Goal: Navigation & Orientation: Understand site structure

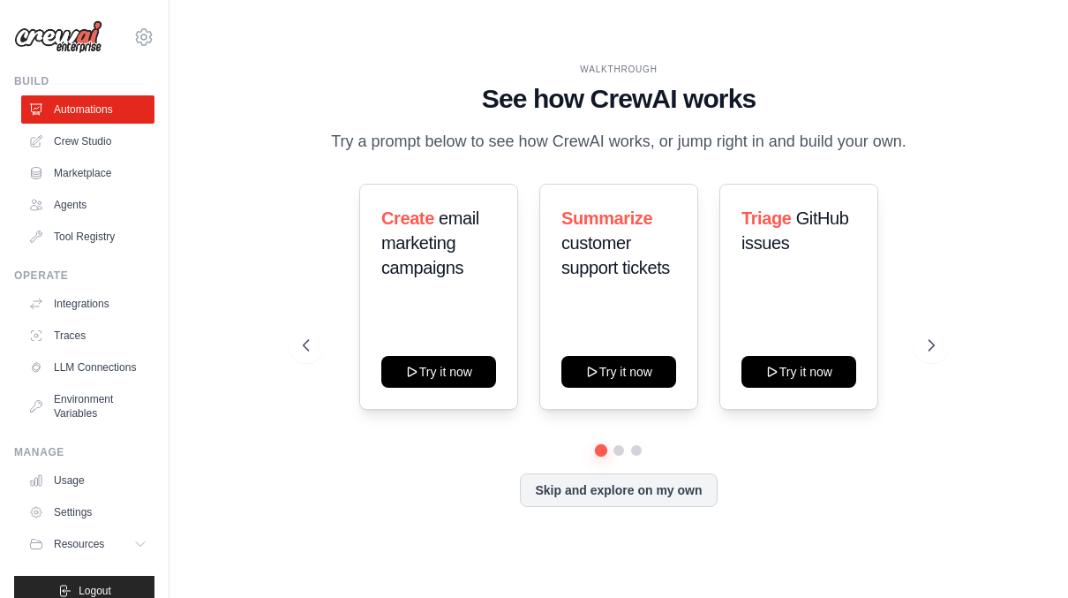
click at [940, 343] on icon at bounding box center [931, 345] width 18 height 18
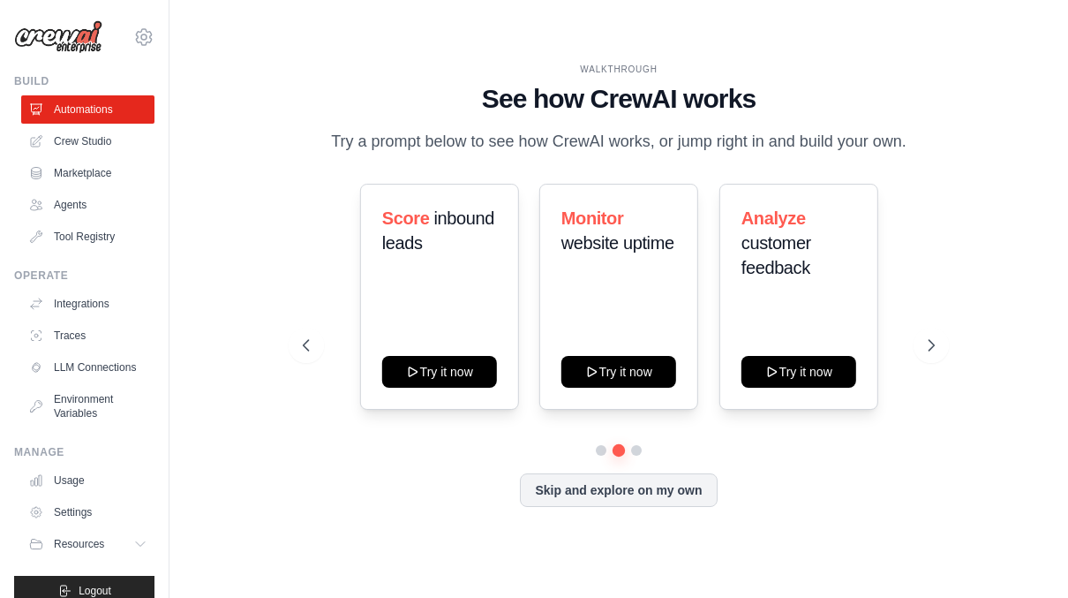
click at [940, 341] on icon at bounding box center [931, 345] width 18 height 18
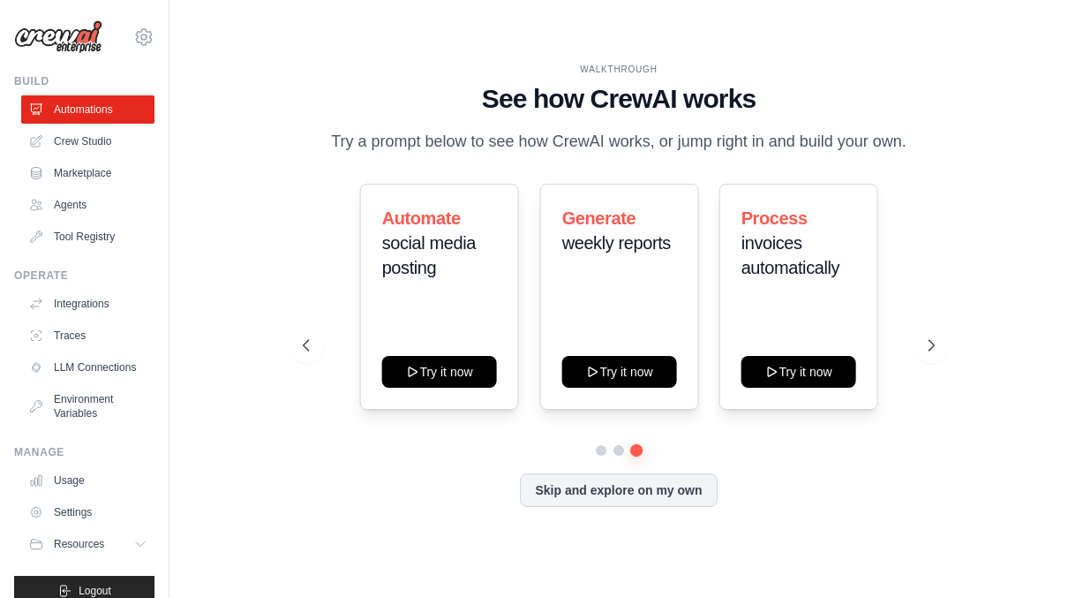
click at [58, 210] on link "Agents" at bounding box center [87, 205] width 133 height 28
click at [56, 206] on link "Agents" at bounding box center [87, 205] width 133 height 28
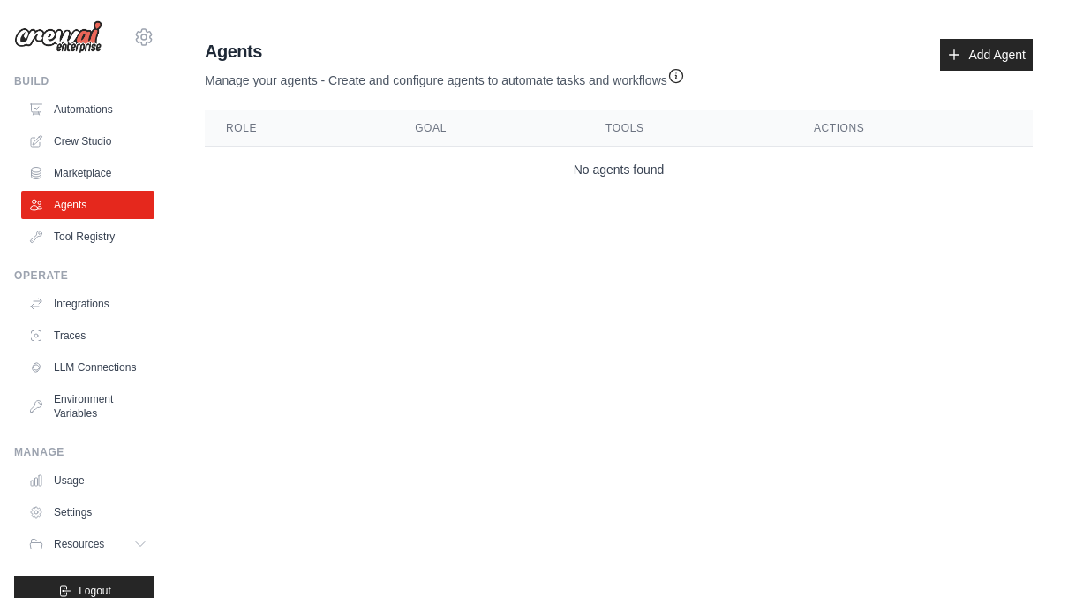
click at [62, 172] on link "Marketplace" at bounding box center [87, 173] width 133 height 28
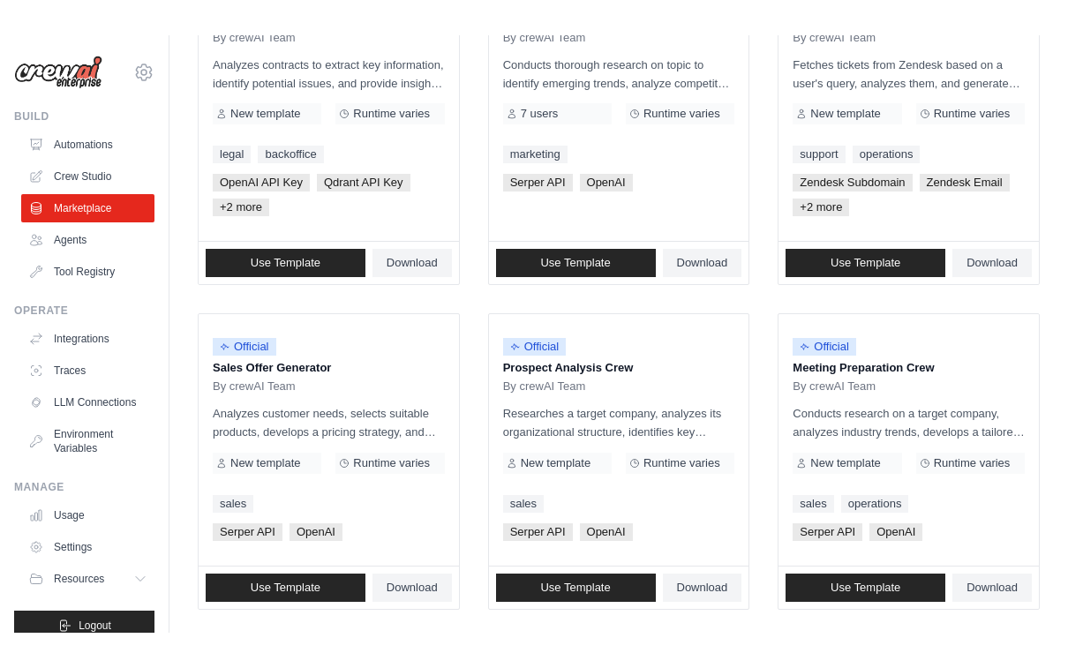
scroll to position [239, 0]
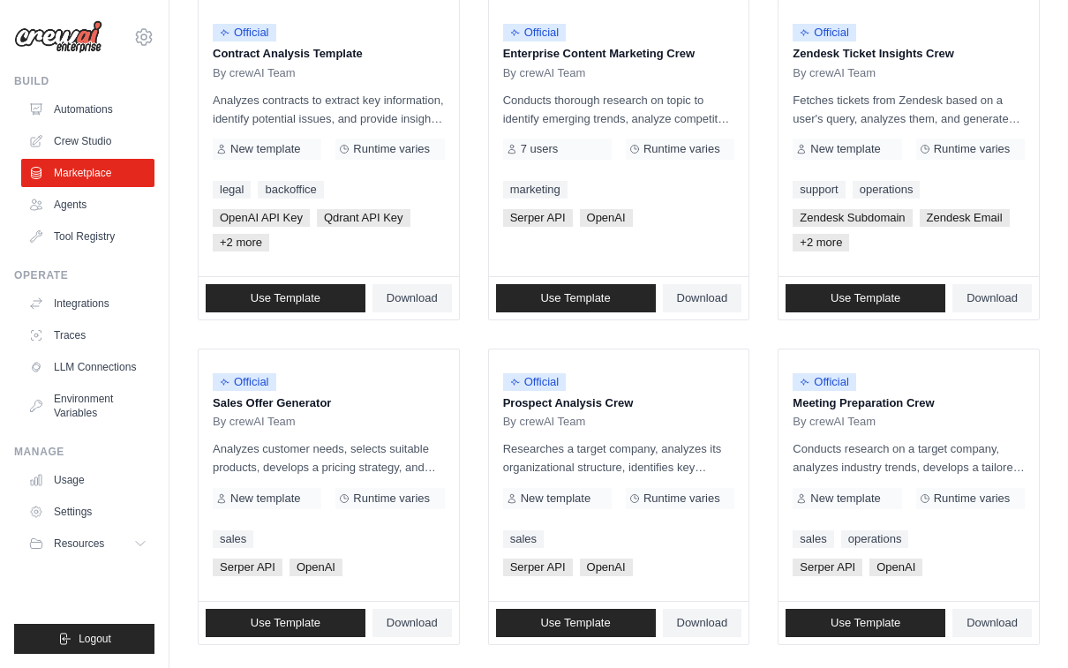
click at [66, 354] on link "LLM Connections" at bounding box center [87, 367] width 133 height 28
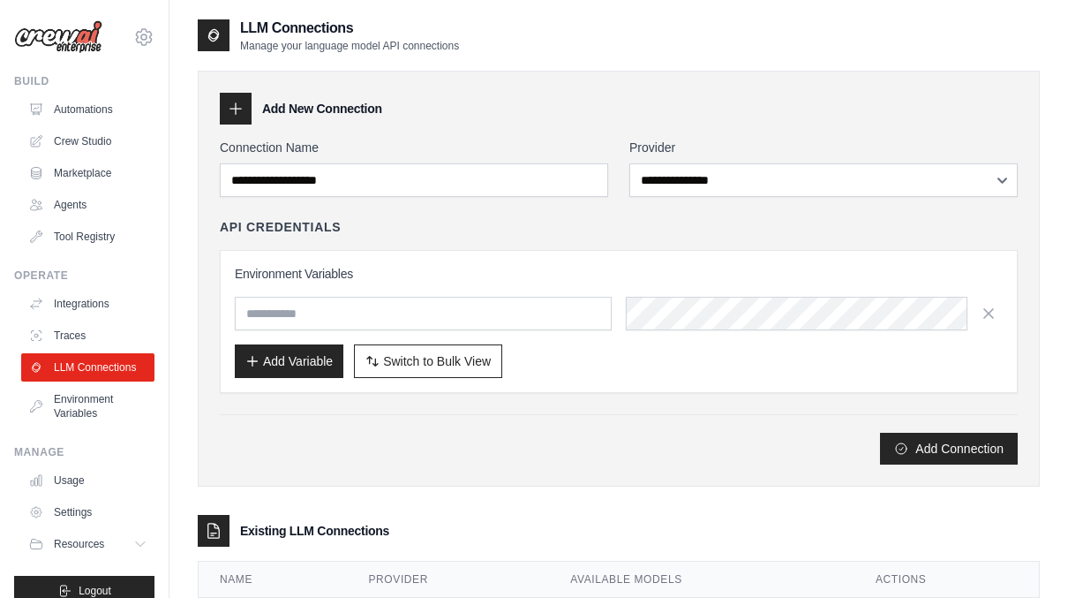
click at [52, 302] on link "Integrations" at bounding box center [87, 304] width 133 height 28
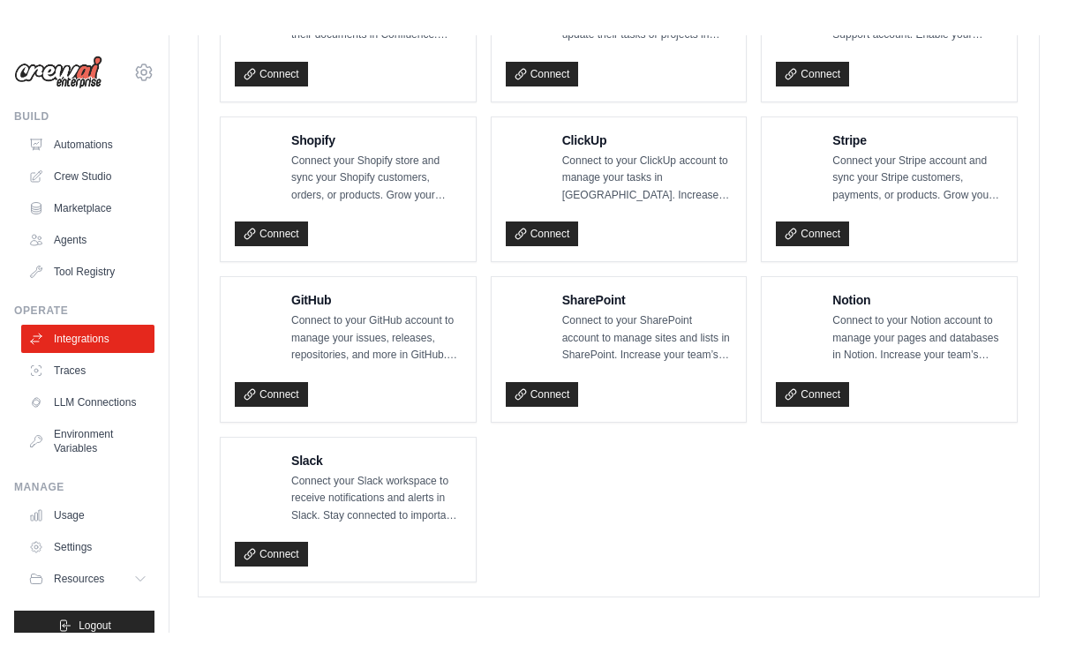
scroll to position [1198, 0]
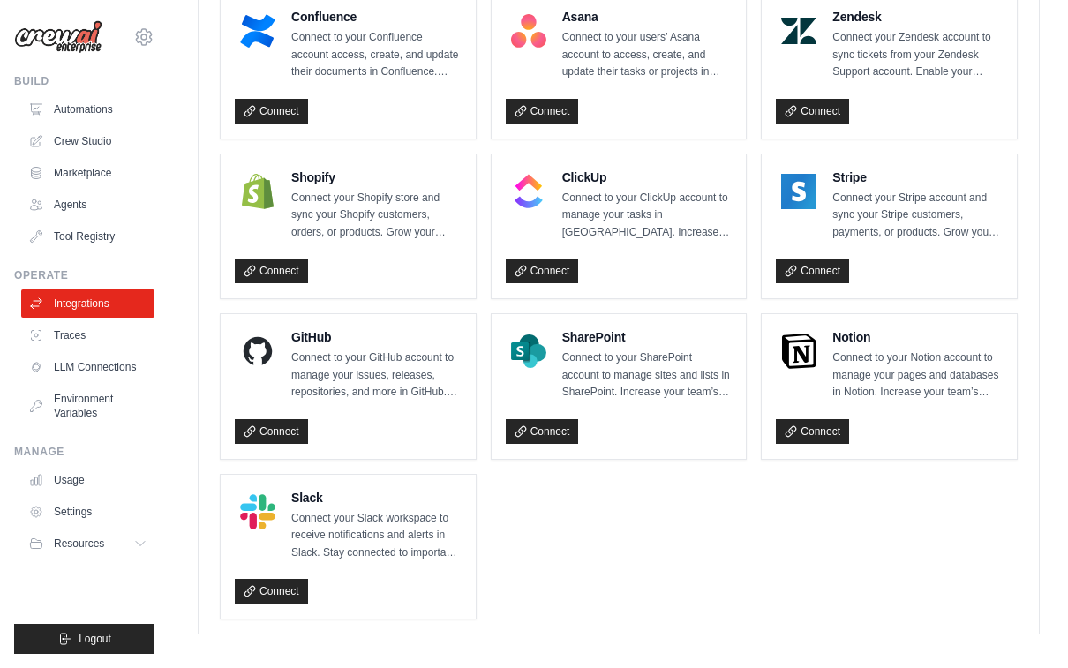
click at [64, 240] on link "Tool Registry" at bounding box center [87, 236] width 133 height 28
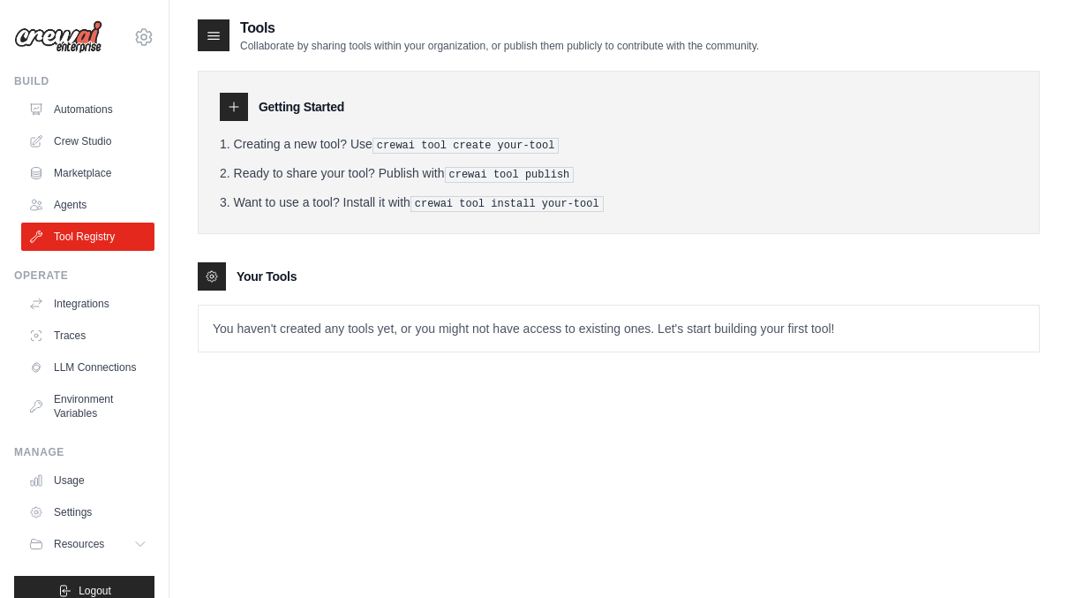
click at [61, 207] on link "Agents" at bounding box center [87, 205] width 133 height 28
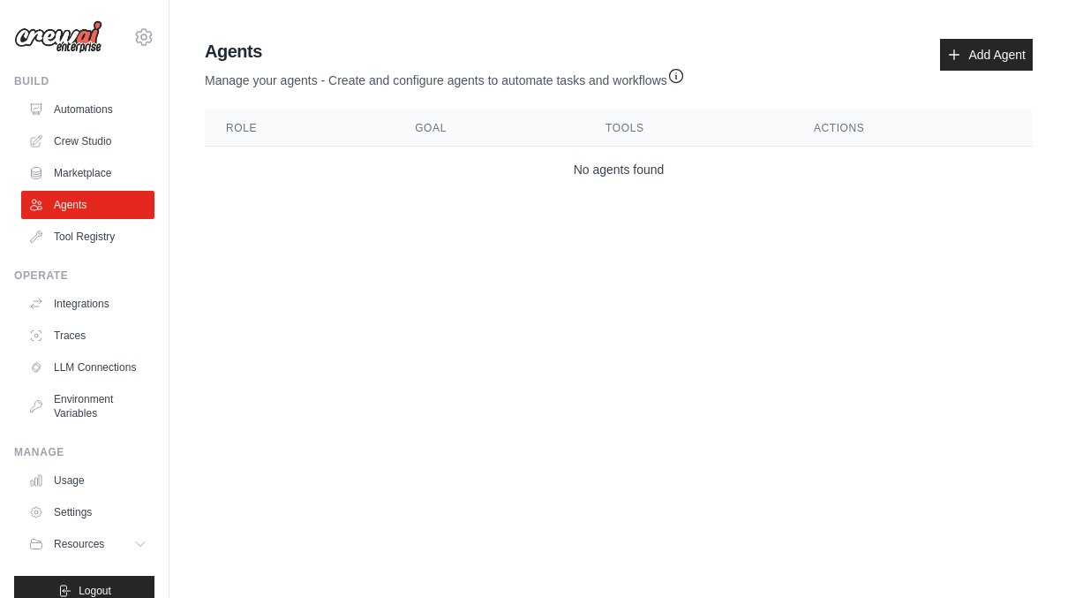
click at [65, 178] on link "Marketplace" at bounding box center [87, 173] width 133 height 28
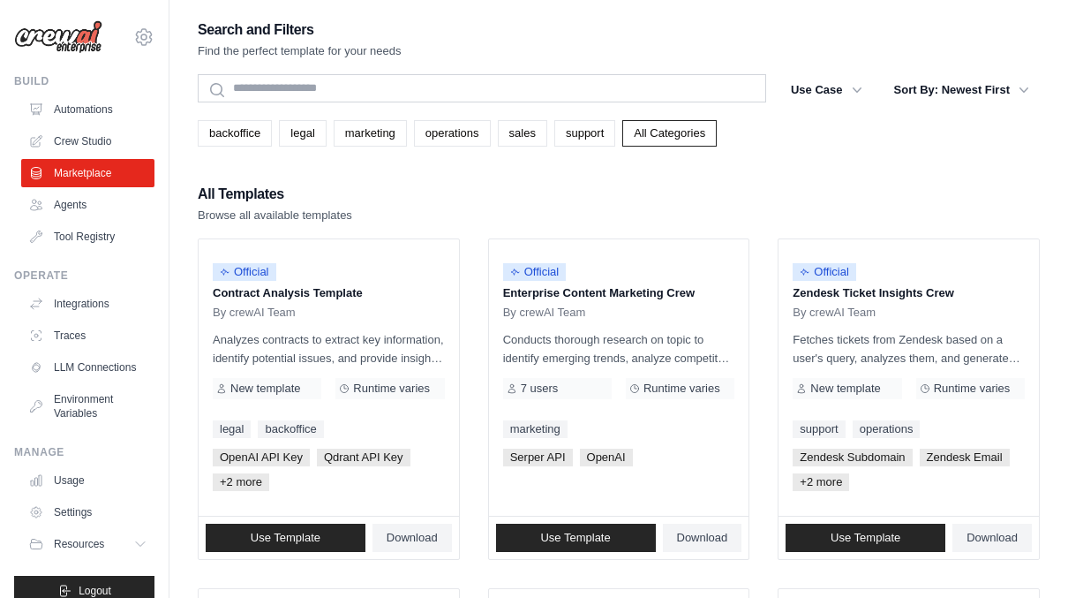
click at [358, 130] on link "marketing" at bounding box center [370, 133] width 73 height 26
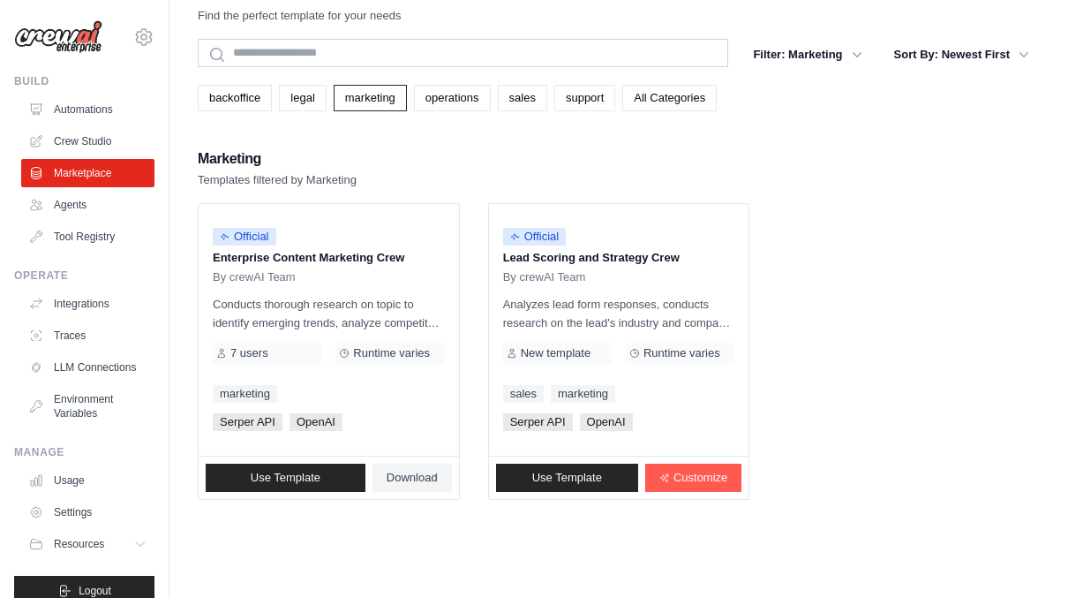
scroll to position [56, 0]
click at [64, 148] on link "Crew Studio" at bounding box center [87, 141] width 133 height 28
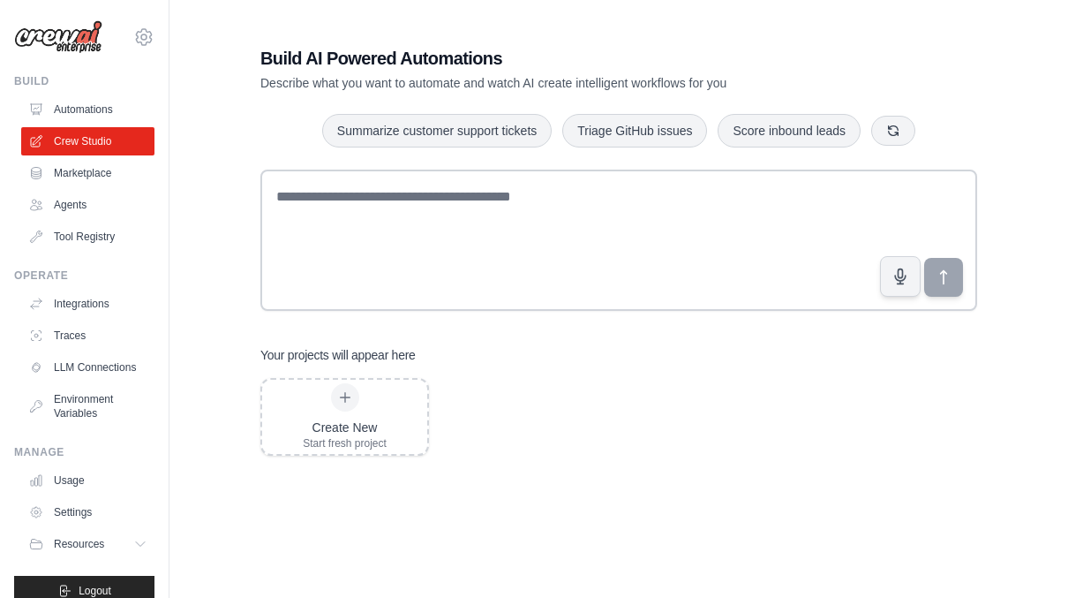
click at [49, 114] on link "Automations" at bounding box center [87, 109] width 133 height 28
